Goal: Find specific page/section: Find specific page/section

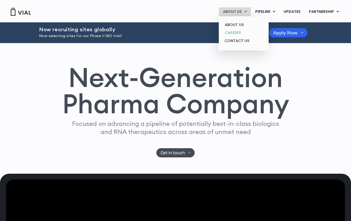
click at [234, 31] on link "CAREERS" at bounding box center [244, 33] width 46 height 8
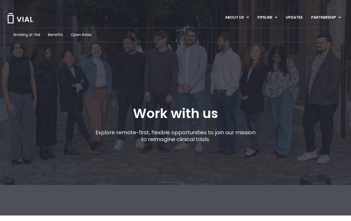
click at [83, 38] on div "Working at Vial Benefits Open Roles" at bounding box center [175, 35] width 325 height 14
click at [83, 36] on span "Open Roles" at bounding box center [81, 35] width 21 height 6
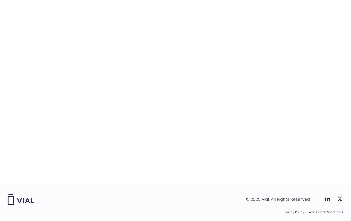
scroll to position [809, 0]
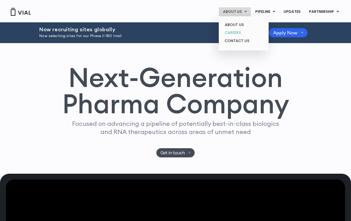
click at [241, 30] on link "CAREERS" at bounding box center [244, 33] width 46 height 8
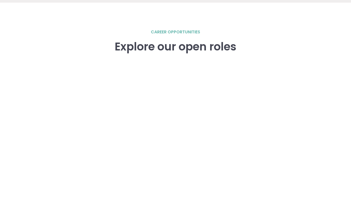
scroll to position [809, 0]
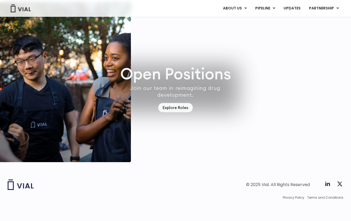
scroll to position [1513, 0]
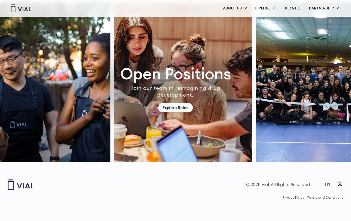
click at [326, 181] on icon at bounding box center [328, 184] width 6 height 6
